Goal: Information Seeking & Learning: Learn about a topic

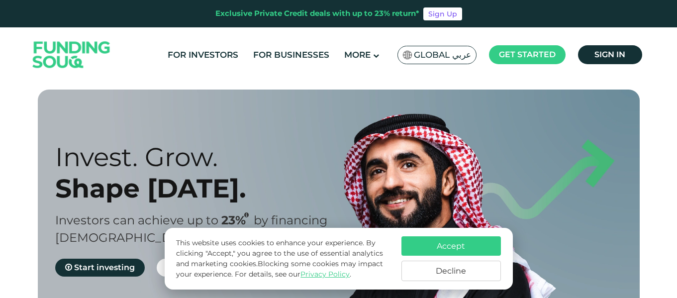
click at [443, 243] on button "Accept" at bounding box center [450, 245] width 99 height 19
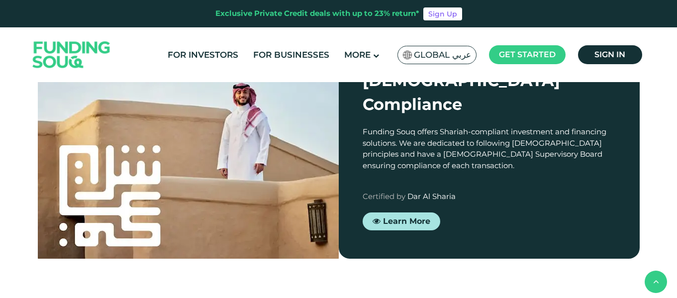
scroll to position [891, 0]
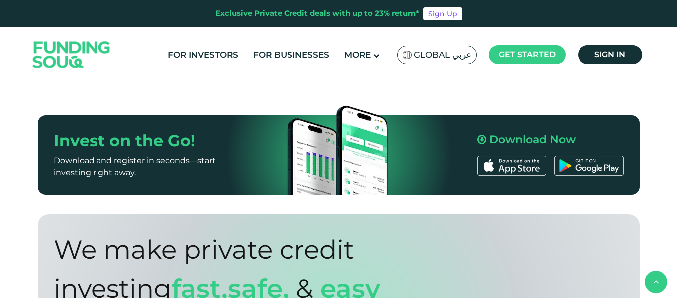
scroll to position [543, 0]
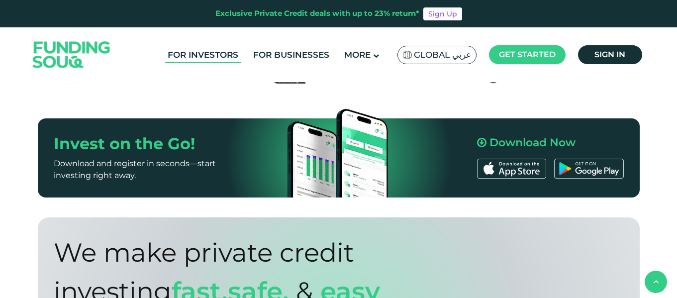
click at [215, 56] on link "For Investors" at bounding box center [203, 55] width 76 height 16
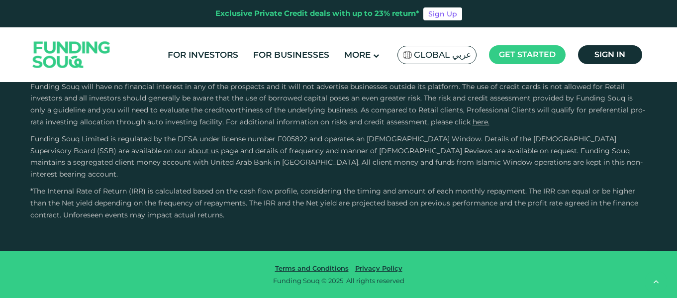
scroll to position [1924, 0]
drag, startPoint x: 77, startPoint y: 191, endPoint x: 69, endPoint y: 191, distance: 7.5
type tc-range-slider "10000"
drag, startPoint x: 69, startPoint y: 193, endPoint x: 55, endPoint y: 191, distance: 13.7
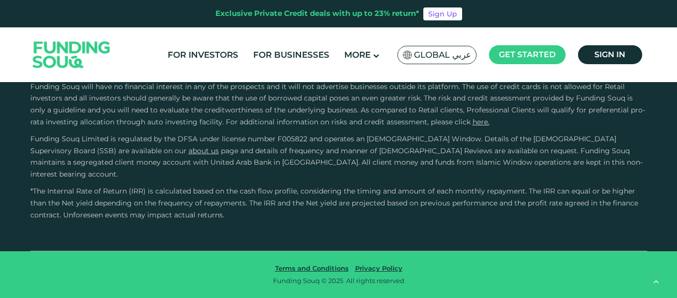
type tc-range-slider "10000"
drag, startPoint x: 55, startPoint y: 191, endPoint x: 63, endPoint y: 193, distance: 7.7
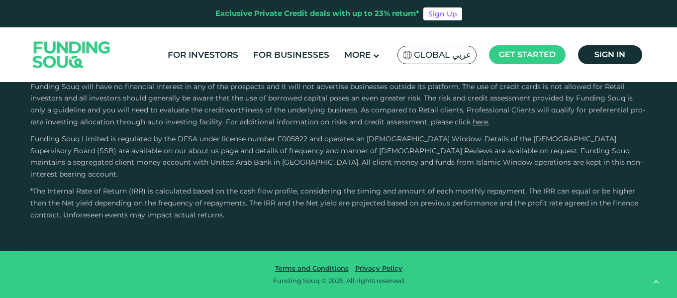
drag, startPoint x: 363, startPoint y: 189, endPoint x: 251, endPoint y: 181, distance: 112.7
type tc-range-slider "1"
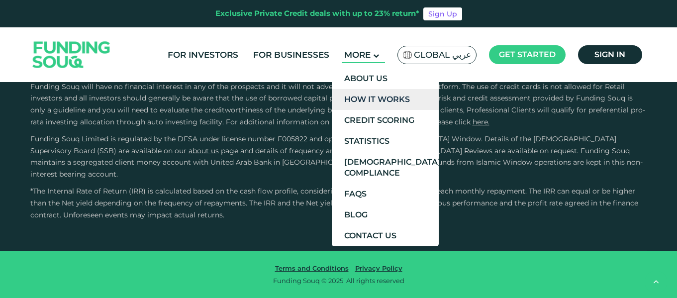
click at [375, 99] on link "How It Works" at bounding box center [385, 99] width 107 height 21
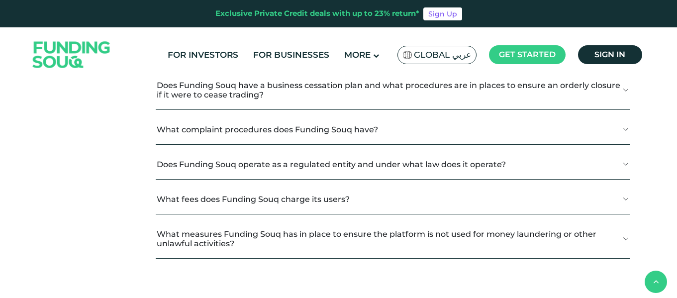
scroll to position [1166, 0]
click at [429, 30] on button "How Does Debt-Based Crowdfunding Work?" at bounding box center [392, 14] width 473 height 29
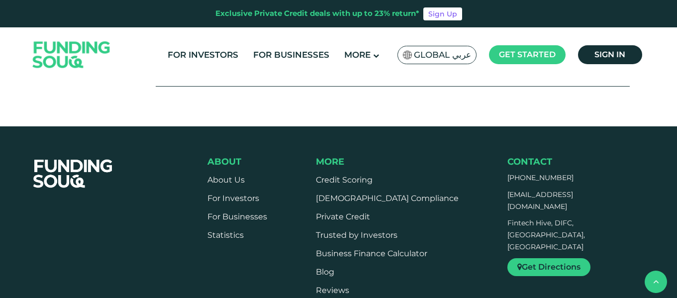
scroll to position [1508, 0]
